Goal: Obtain resource: Download file/media

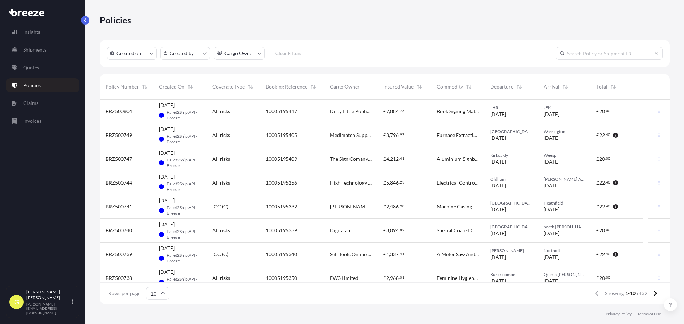
scroll to position [203, 564]
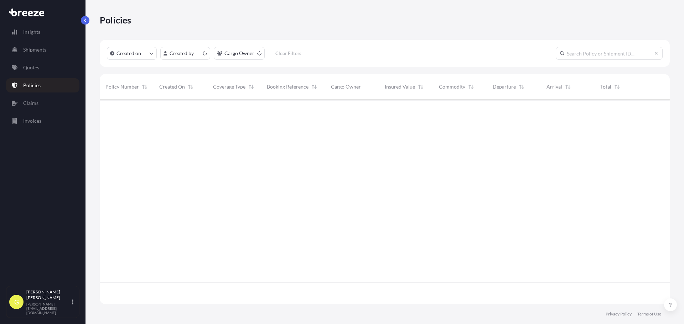
scroll to position [6, 6]
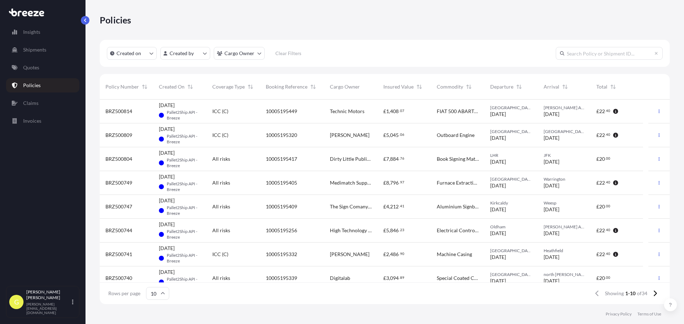
click at [430, 112] on div "£ 1 , 408 . 07" at bounding box center [403, 112] width 53 height 24
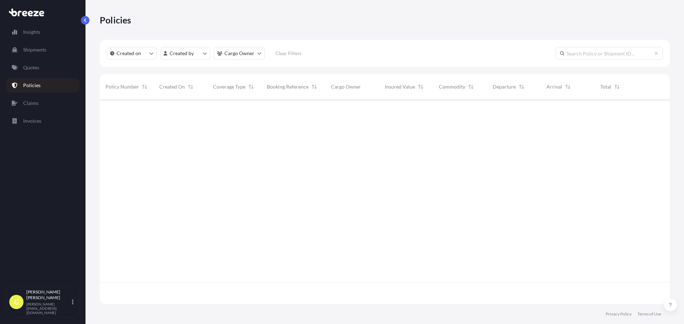
scroll to position [203, 564]
click at [25, 83] on p "Policies" at bounding box center [31, 85] width 17 height 7
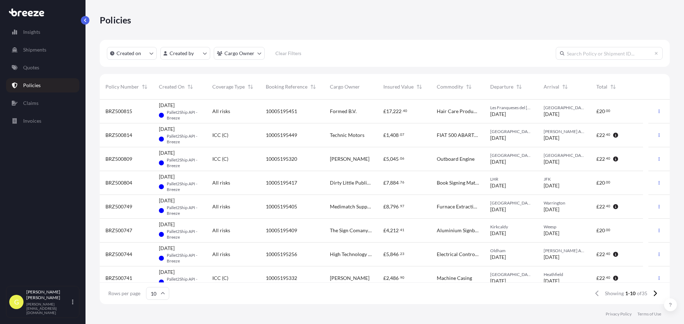
scroll to position [6, 6]
click at [385, 37] on div "Policies" at bounding box center [385, 20] width 570 height 40
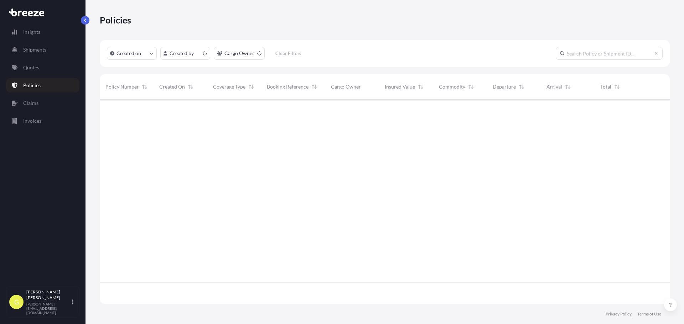
scroll to position [203, 564]
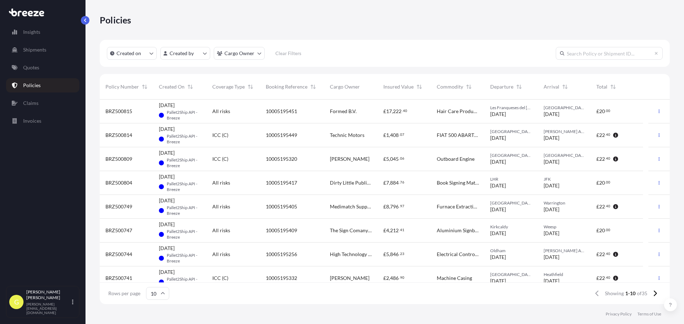
click at [223, 139] on div "ICC (C)" at bounding box center [233, 136] width 53 height 24
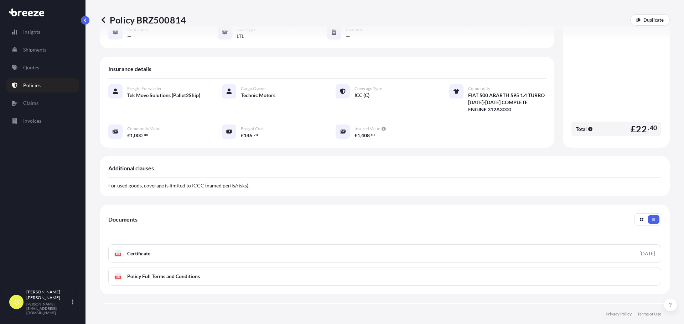
scroll to position [142, 0]
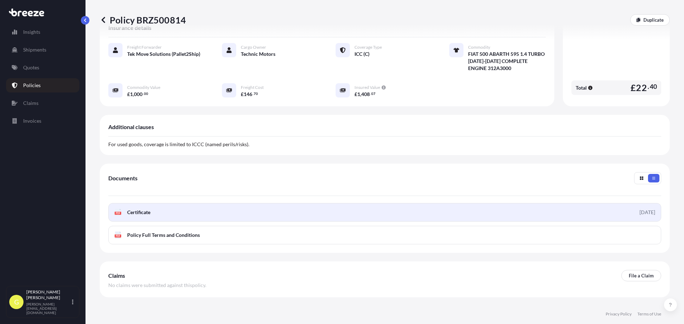
click at [186, 204] on link "PDF Certificate [DATE]" at bounding box center [384, 212] width 553 height 19
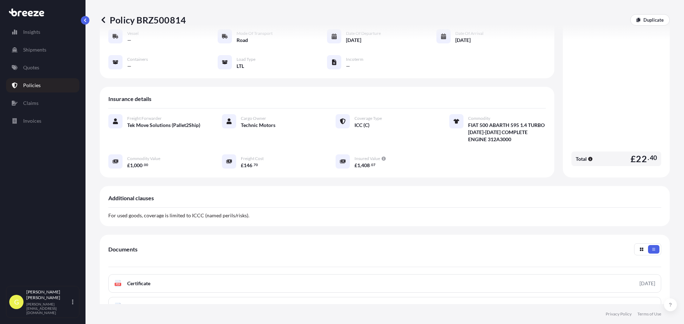
scroll to position [0, 0]
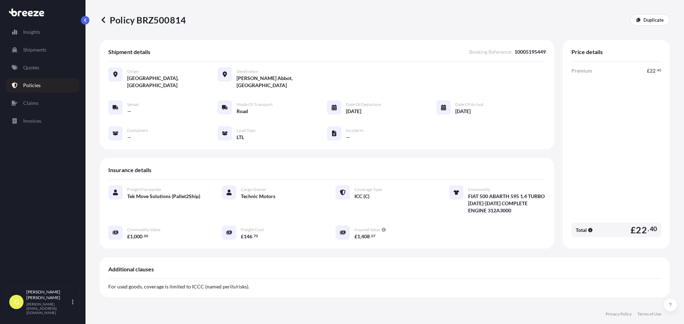
click at [514, 50] on span "10005195449" at bounding box center [529, 51] width 31 height 7
